Goal: Find contact information: Find contact information

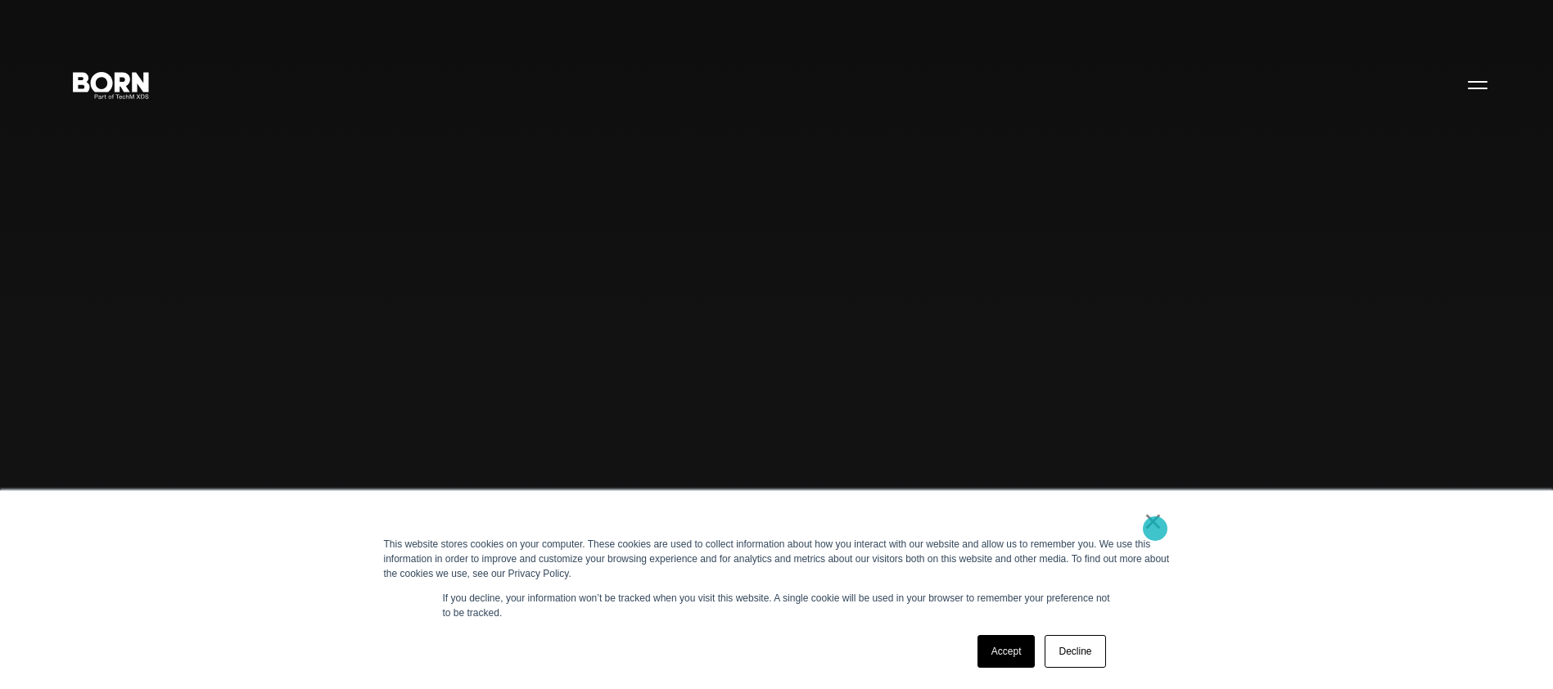
click at [1155, 529] on link "×" at bounding box center [1153, 521] width 20 height 15
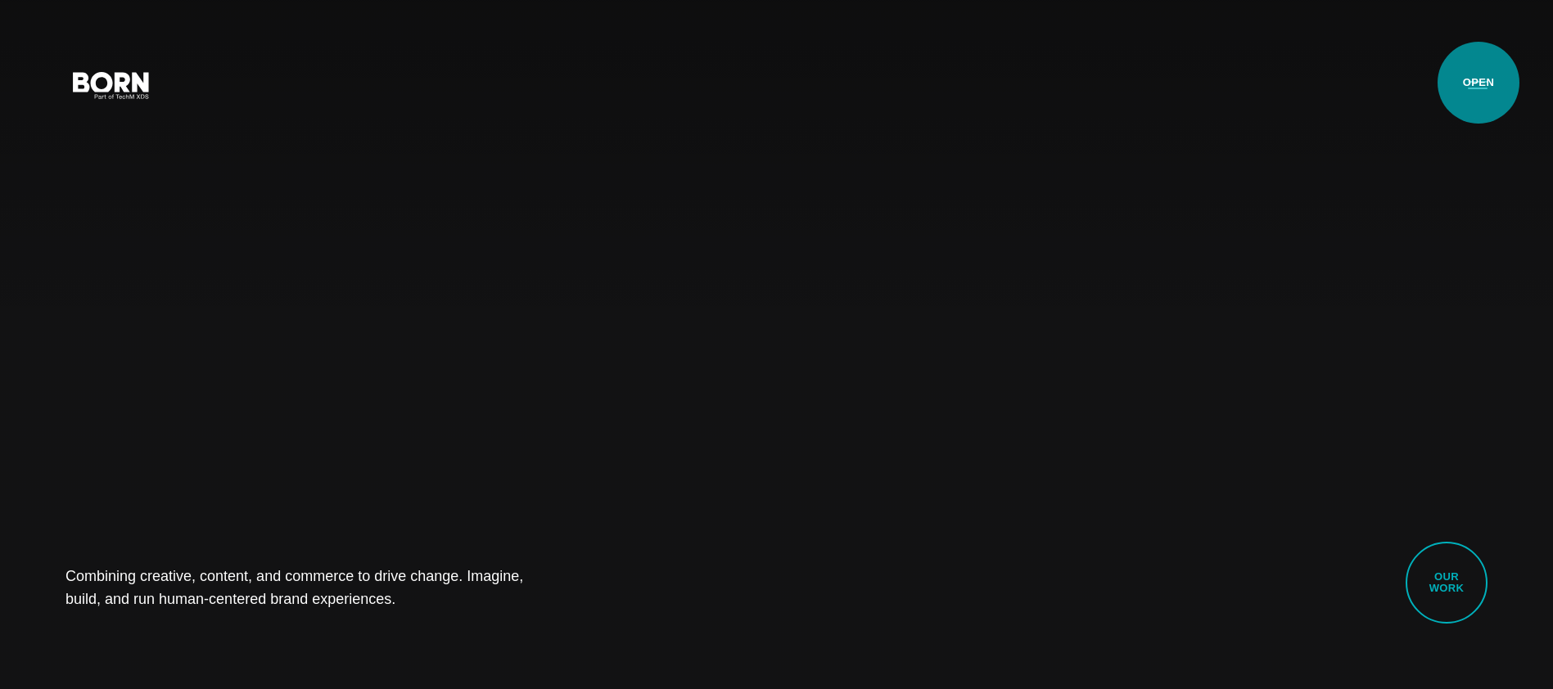
click at [1478, 83] on button "Primary Menu" at bounding box center [1477, 84] width 39 height 34
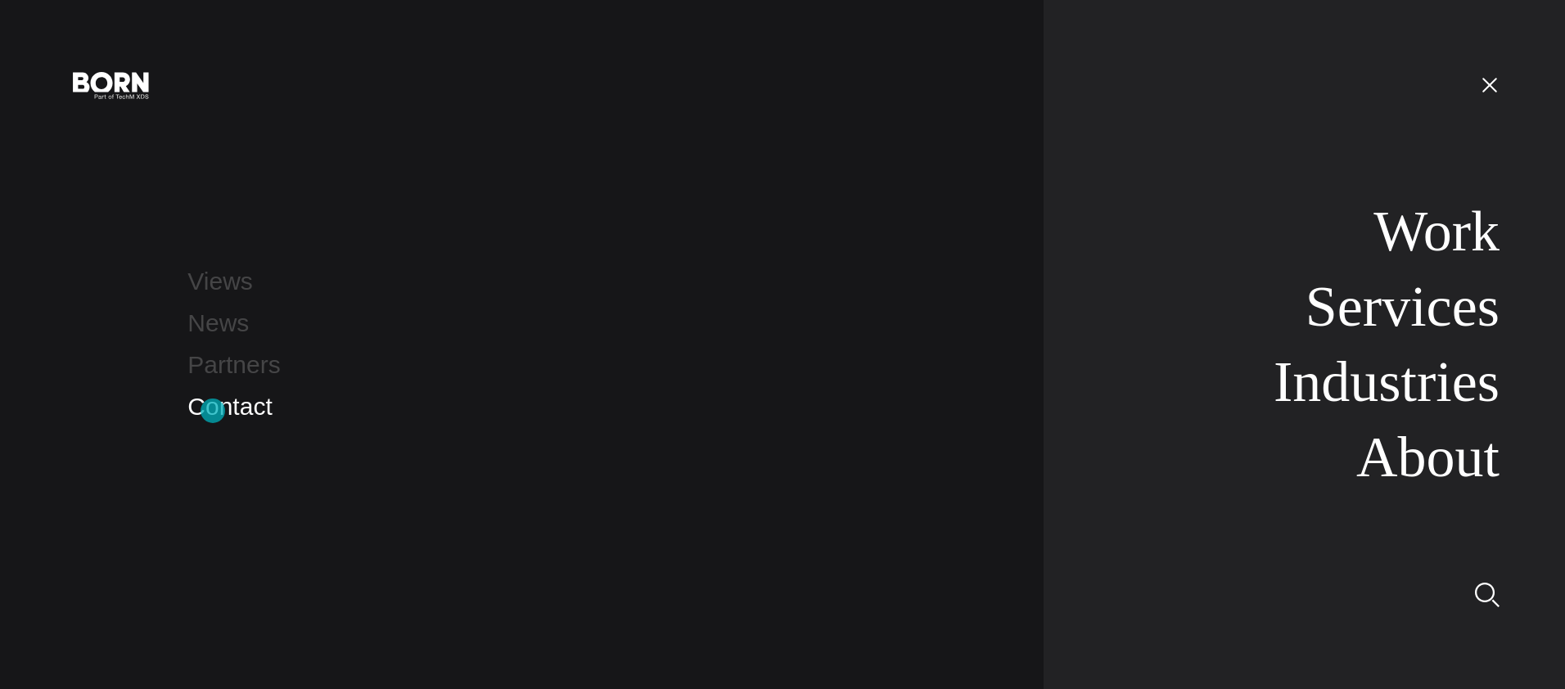
click at [213, 411] on link "Contact" at bounding box center [229, 406] width 84 height 27
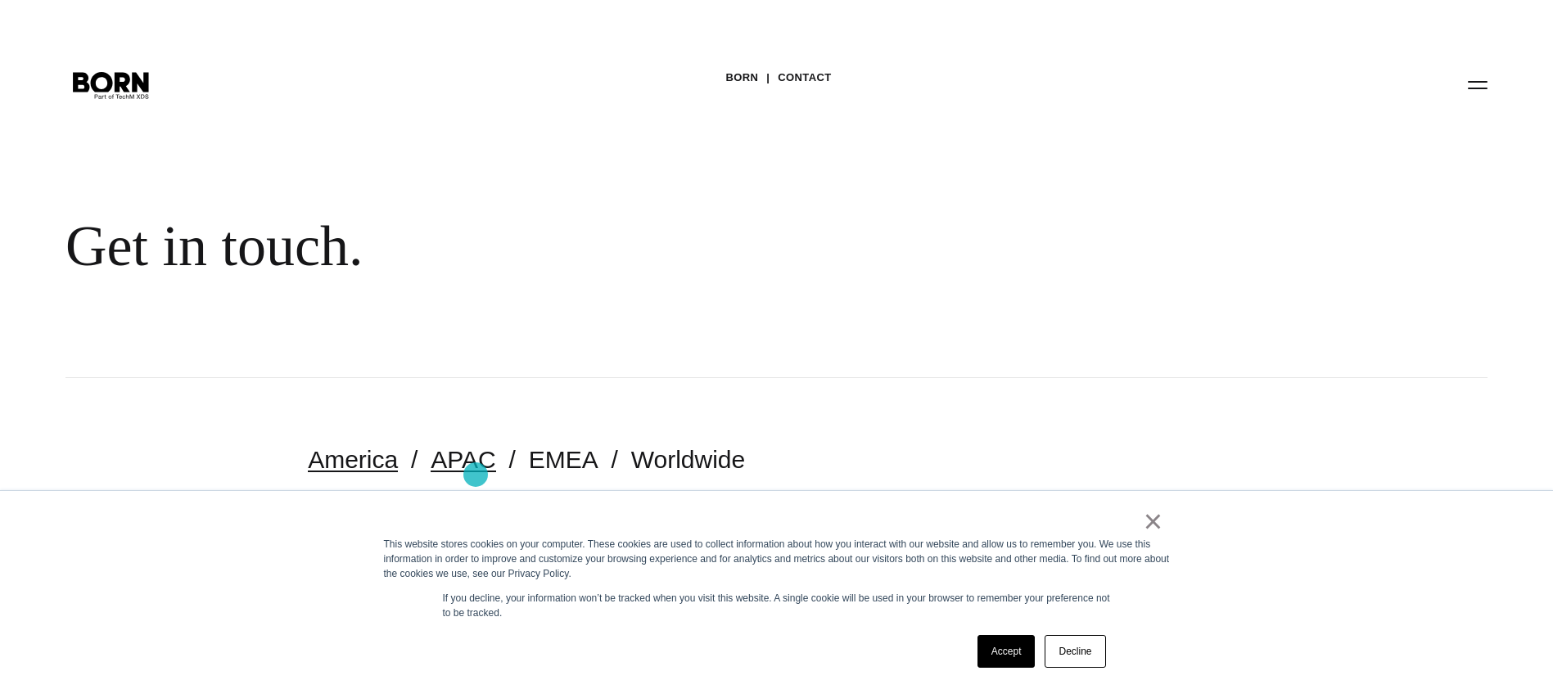
click at [476, 473] on link "APAC" at bounding box center [463, 459] width 65 height 27
click at [1154, 524] on link "×" at bounding box center [1153, 521] width 20 height 15
